Goal: Task Accomplishment & Management: Manage account settings

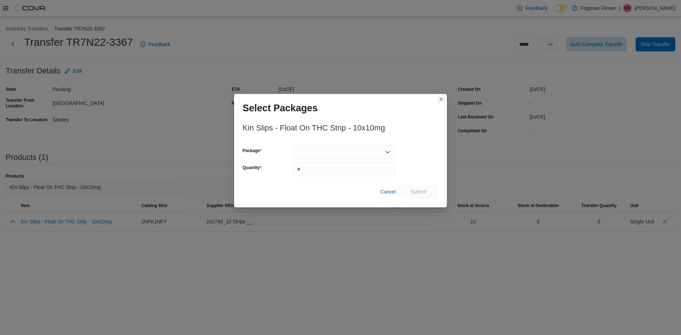
click at [441, 98] on button "Closes this modal window" at bounding box center [441, 99] width 9 height 9
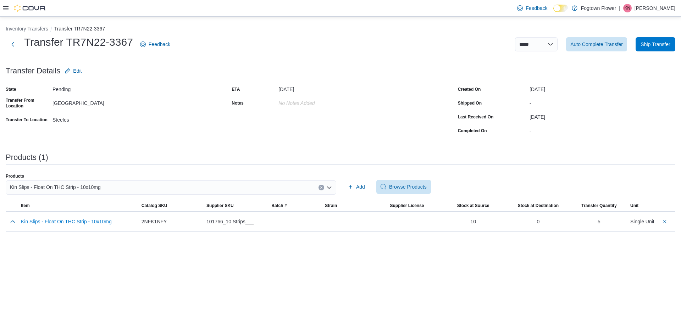
click at [194, 141] on div "**********" at bounding box center [341, 128] width 670 height 207
click at [12, 43] on button "Next" at bounding box center [13, 44] width 14 height 14
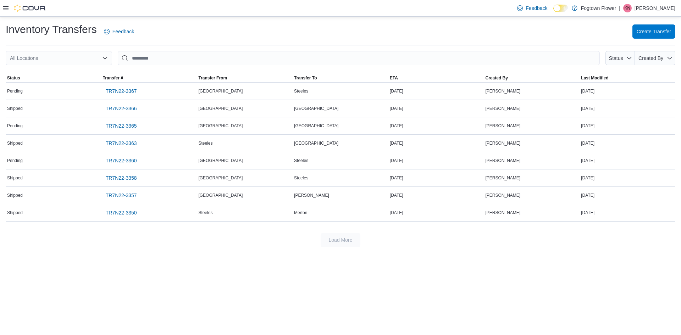
click at [168, 29] on div "Inventory Transfers Feedback Create Transfer" at bounding box center [341, 31] width 670 height 18
click at [131, 129] on span "TR7N22-3365" at bounding box center [121, 125] width 31 height 7
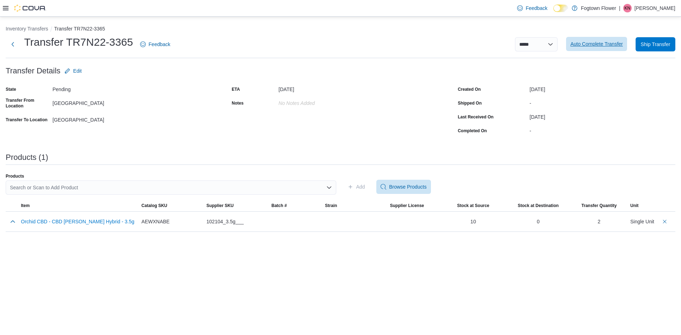
click at [591, 43] on span "Auto Complete Transfer" at bounding box center [597, 43] width 53 height 7
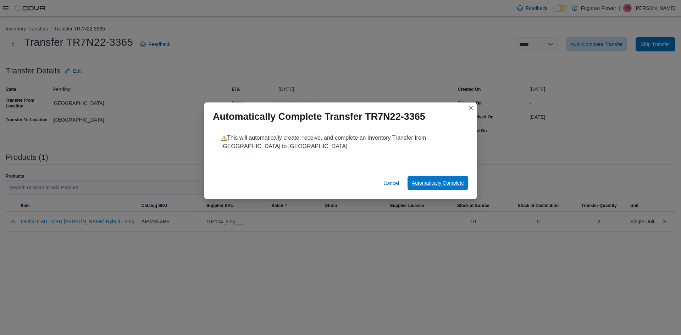
click at [423, 182] on span "Automatically Complete" at bounding box center [438, 183] width 52 height 7
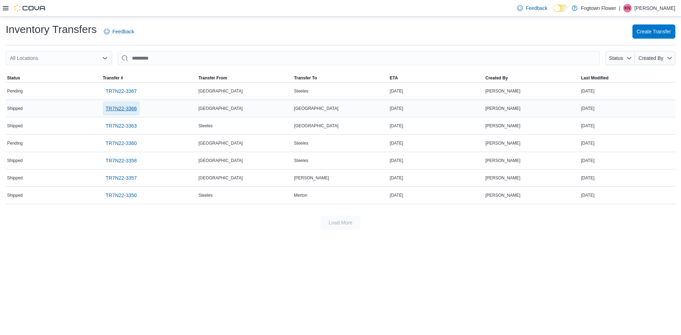
click at [122, 112] on span "TR7N22-3366" at bounding box center [121, 108] width 31 height 7
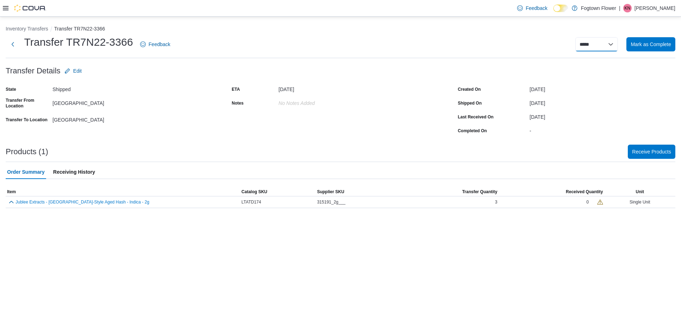
click at [610, 44] on select "**********" at bounding box center [597, 44] width 43 height 14
click at [490, 45] on div "**********" at bounding box center [427, 44] width 497 height 14
click at [244, 190] on span "Catalog SKU" at bounding box center [255, 192] width 26 height 6
click at [10, 44] on button "Next" at bounding box center [13, 44] width 14 height 14
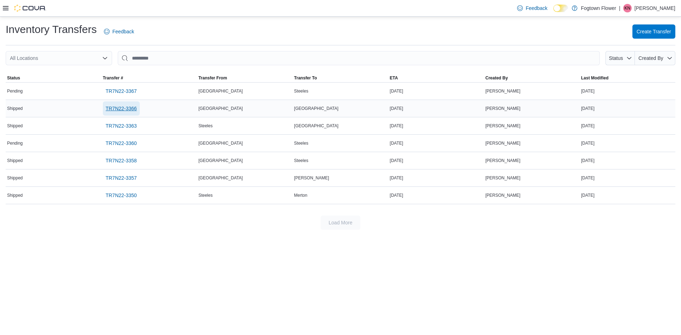
click at [130, 110] on span "TR7N22-3366" at bounding box center [121, 108] width 31 height 7
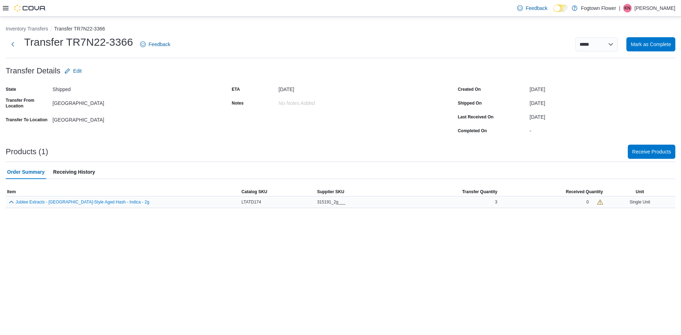
click at [588, 203] on div "0" at bounding box center [588, 202] width 2 height 6
click at [588, 204] on div "0" at bounding box center [588, 202] width 2 height 6
click at [657, 148] on span "Receive Products" at bounding box center [651, 151] width 39 height 14
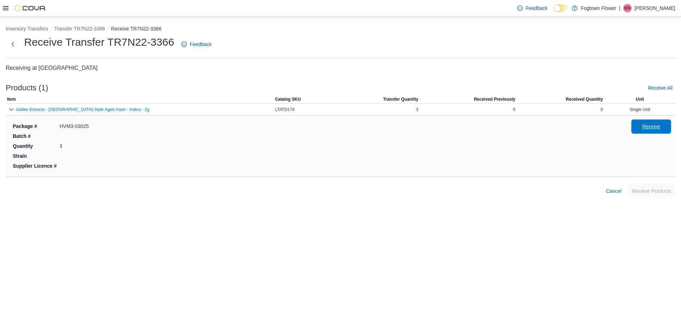
click at [653, 131] on span "Receive" at bounding box center [651, 127] width 31 height 14
click at [649, 186] on span "Receive Products" at bounding box center [651, 191] width 39 height 14
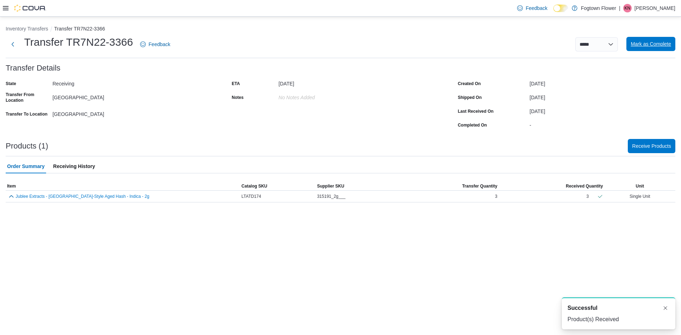
click at [653, 43] on span "Mark as Complete" at bounding box center [651, 43] width 40 height 7
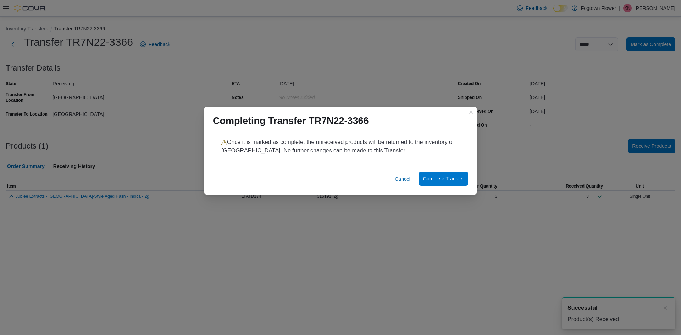
click at [451, 177] on span "Complete Transfer" at bounding box center [443, 178] width 41 height 7
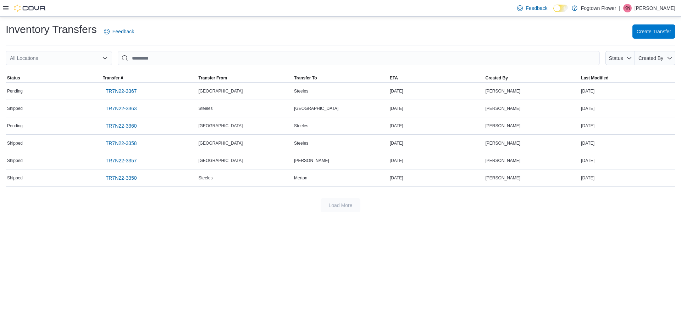
click at [152, 20] on div "Inventory Transfers Feedback Create Transfer All Locations Status Created By So…" at bounding box center [340, 118] width 681 height 202
click at [110, 233] on div "Inventory Transfers Feedback Create Transfer All Locations Status Created By So…" at bounding box center [340, 176] width 681 height 319
